Goal: Information Seeking & Learning: Learn about a topic

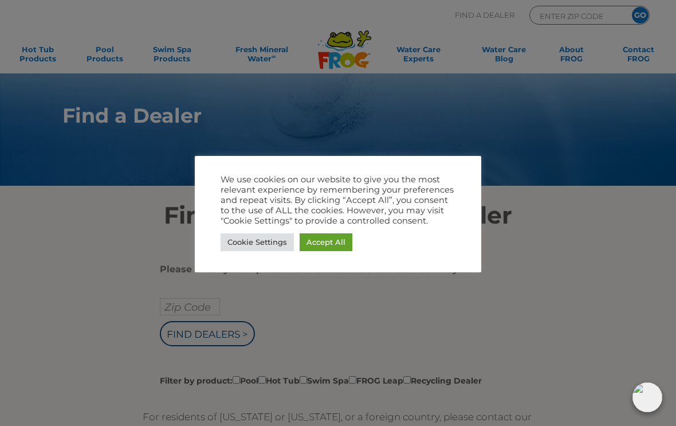
click at [319, 248] on link "Accept All" at bounding box center [326, 242] width 53 height 18
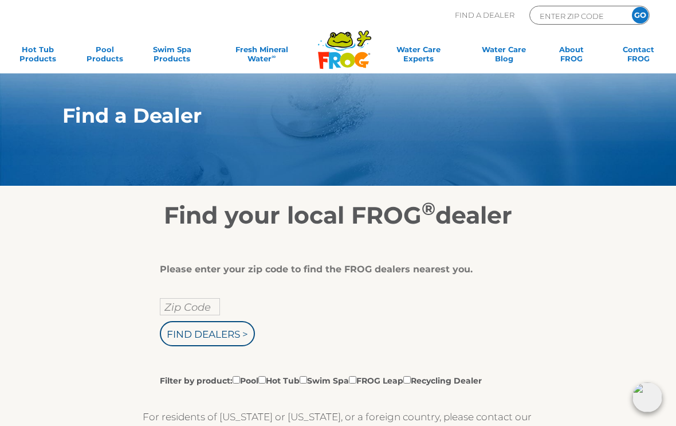
click at [195, 308] on input "Zip Code" at bounding box center [190, 306] width 60 height 17
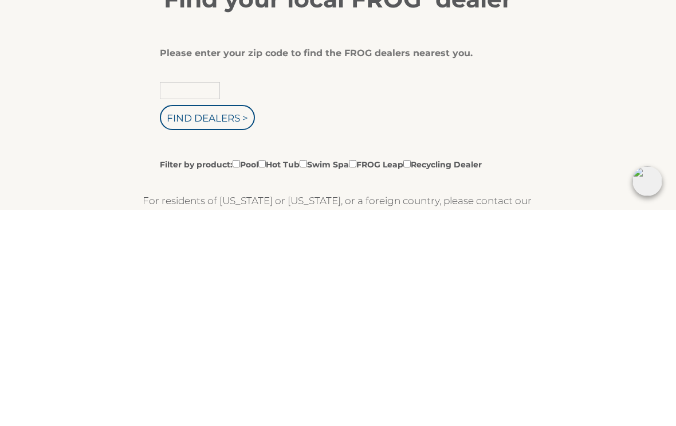
type input "13732"
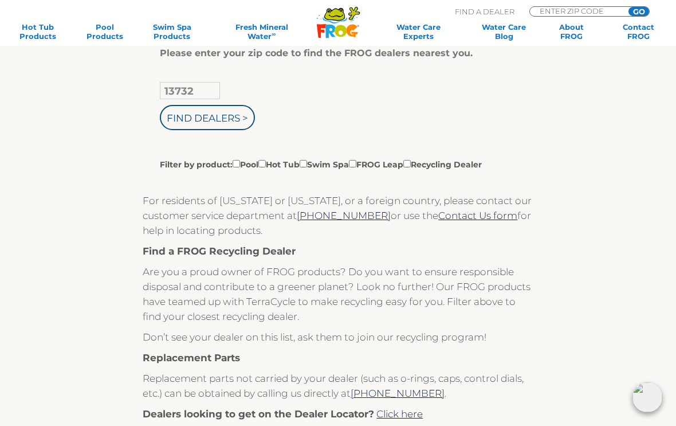
click at [209, 123] on input "Find Dealers >" at bounding box center [207, 117] width 95 height 25
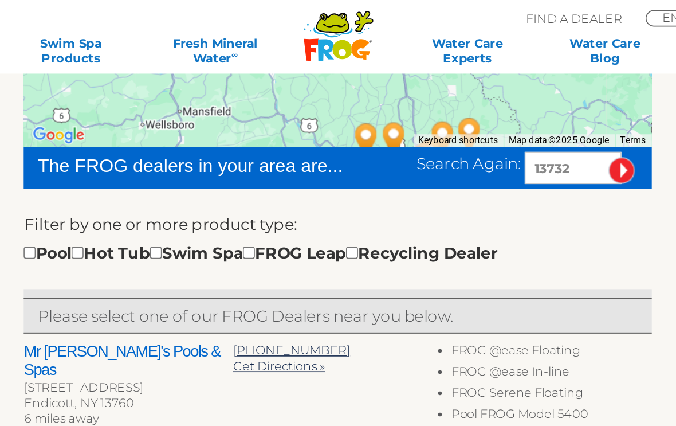
scroll to position [266, 0]
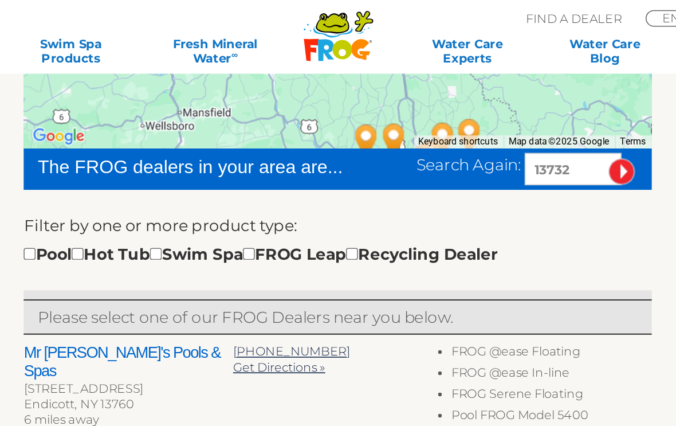
click at [173, 157] on input "checkbox" at bounding box center [176, 157] width 7 height 7
checkbox input "true"
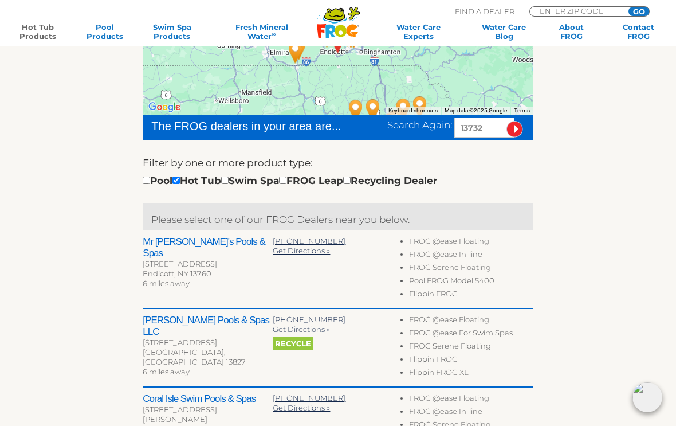
click at [38, 34] on link "Hot Tub Products" at bounding box center [37, 31] width 52 height 18
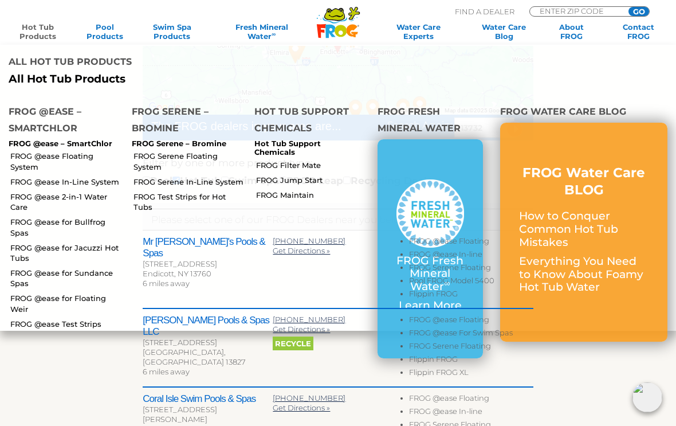
scroll to position [243, 0]
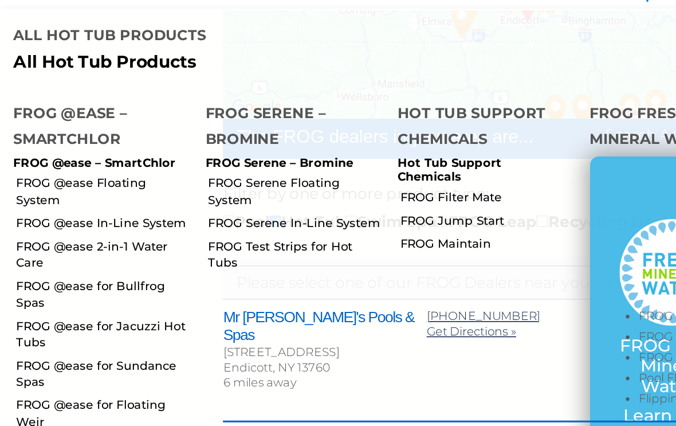
click at [41, 151] on link "FROG @ease Floating System" at bounding box center [66, 161] width 113 height 21
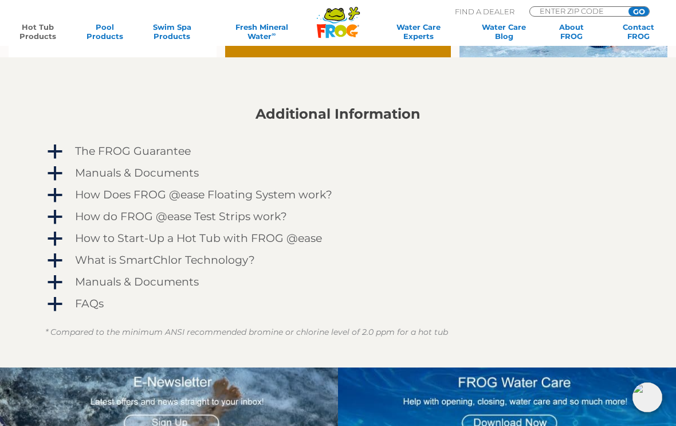
scroll to position [914, 0]
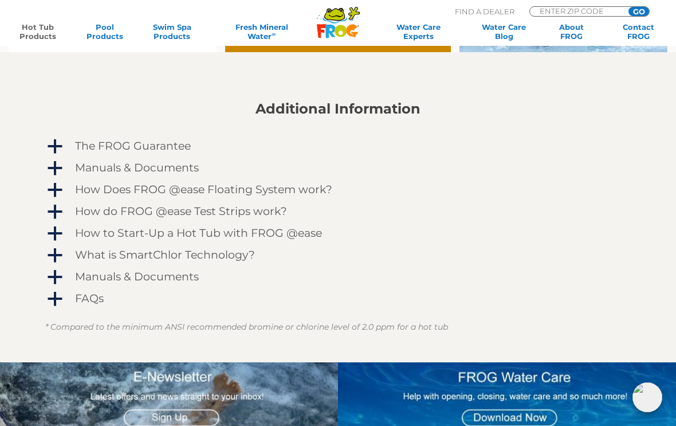
click at [52, 187] on span "a" at bounding box center [54, 190] width 17 height 17
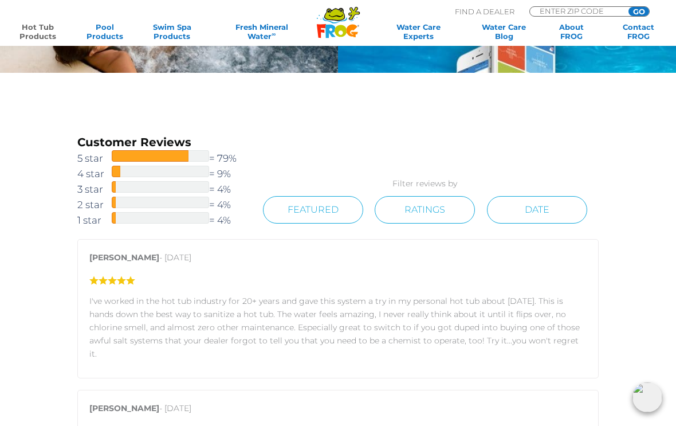
scroll to position [1650, 0]
